Goal: Find specific page/section: Find specific page/section

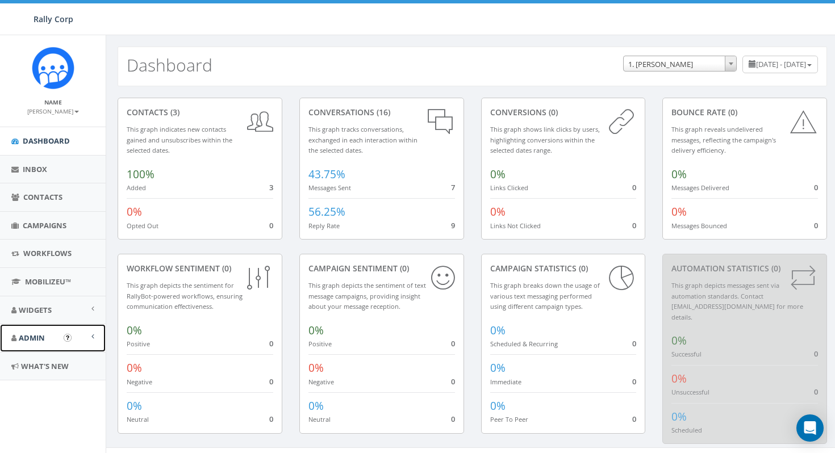
click at [40, 339] on span "Admin" at bounding box center [32, 338] width 26 height 10
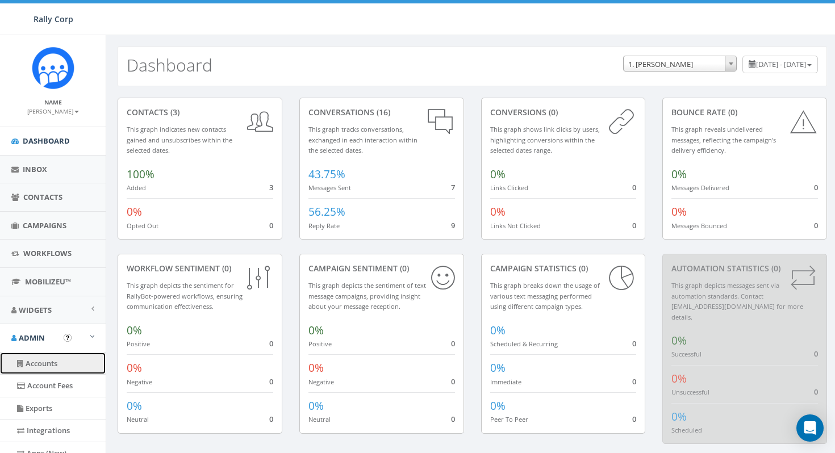
click at [45, 363] on link "Accounts" at bounding box center [53, 364] width 106 height 22
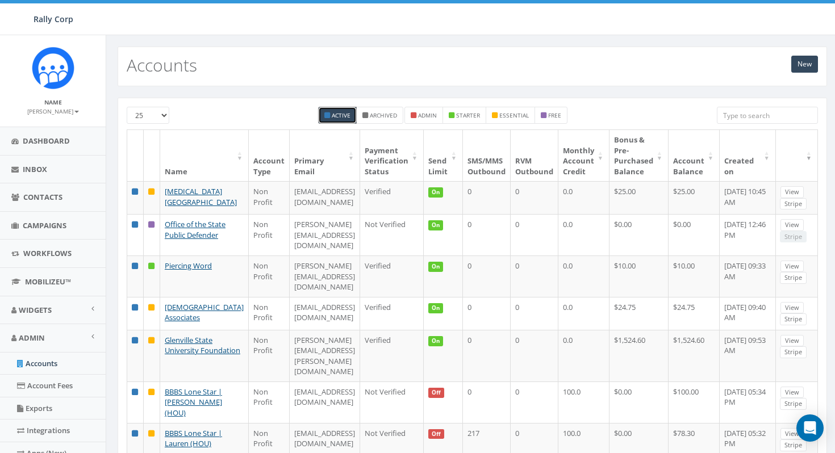
click at [738, 112] on input "search" at bounding box center [767, 115] width 101 height 17
paste input "Union Rescue Mission"
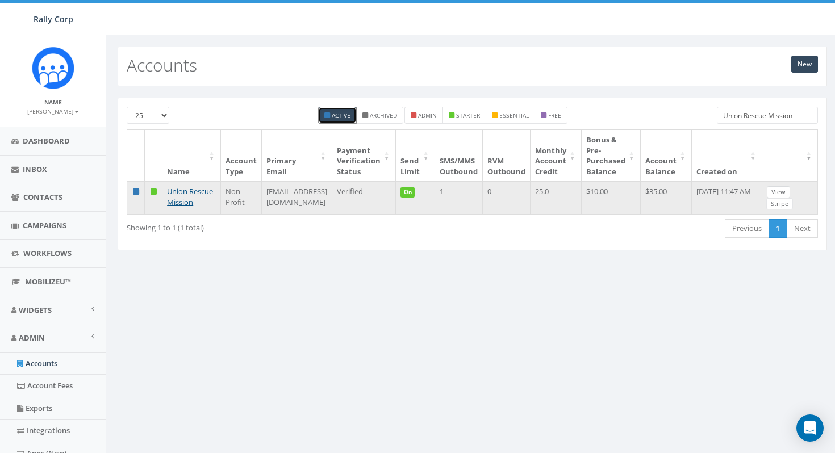
type input "Union Rescue Mission"
click at [769, 193] on link "View" at bounding box center [778, 192] width 23 height 12
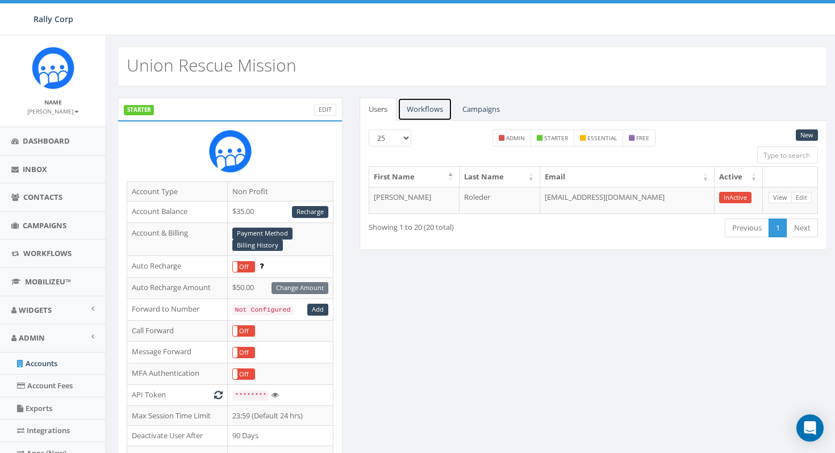
click at [426, 111] on link "Workflows" at bounding box center [424, 109] width 55 height 23
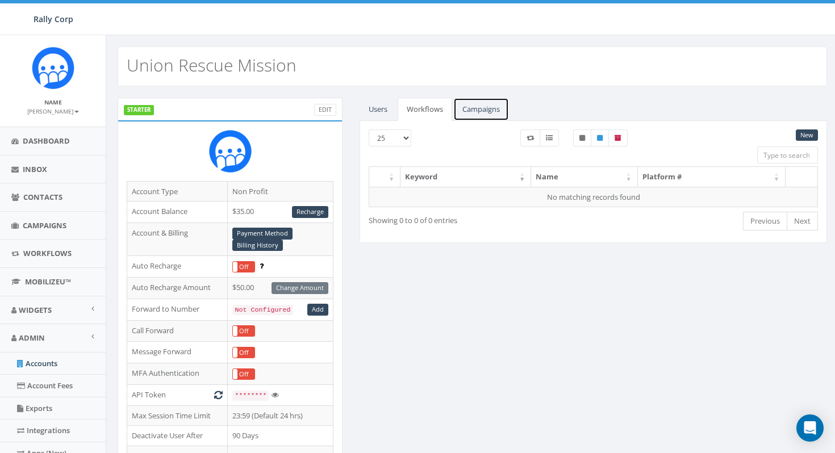
click at [466, 116] on link "Campaigns" at bounding box center [481, 109] width 56 height 23
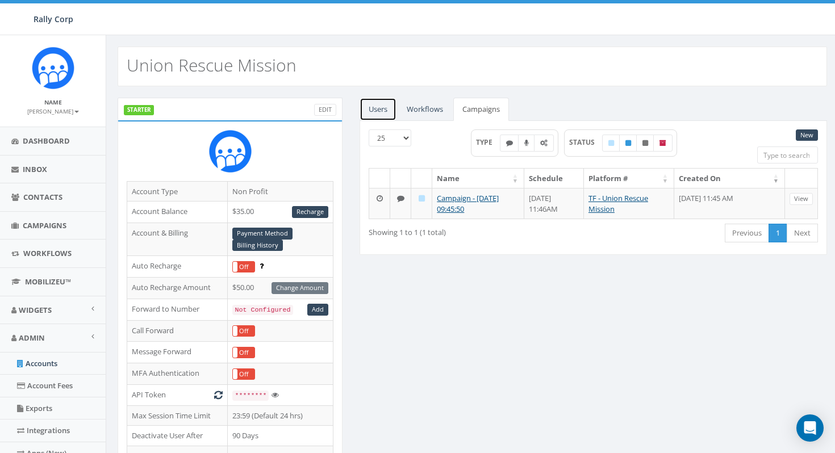
click at [381, 105] on link "Users" at bounding box center [377, 109] width 37 height 23
